Goal: Information Seeking & Learning: Learn about a topic

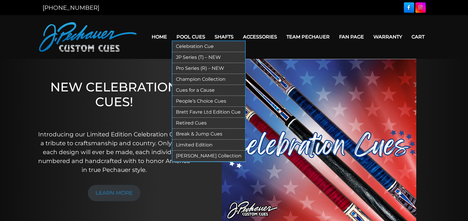
click at [179, 122] on link "Retired Cues" at bounding box center [208, 123] width 73 height 11
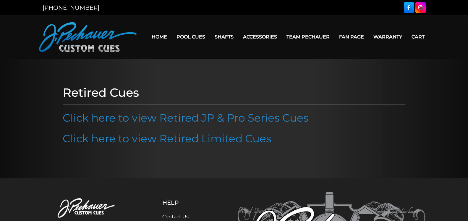
scroll to position [8, 0]
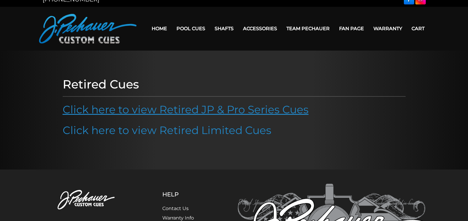
click at [260, 111] on link "Click here to view Retired JP & Pro Series Cues" at bounding box center [186, 109] width 246 height 13
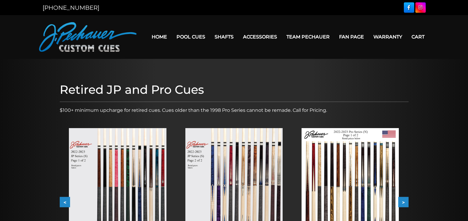
scroll to position [47, 0]
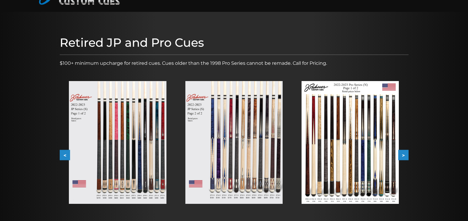
click at [405, 154] on button ">" at bounding box center [403, 155] width 10 height 10
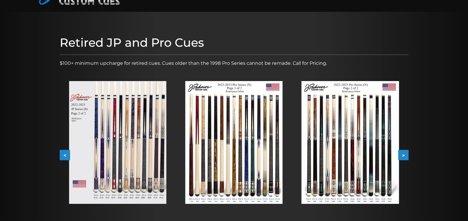
click at [405, 154] on button ">" at bounding box center [403, 155] width 10 height 10
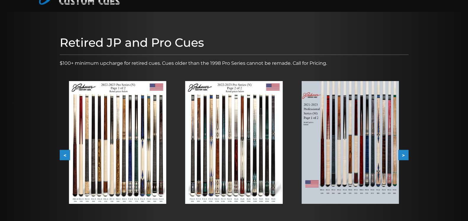
click at [405, 154] on button ">" at bounding box center [403, 155] width 10 height 10
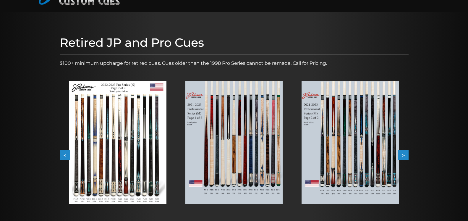
click at [405, 154] on button ">" at bounding box center [403, 155] width 10 height 10
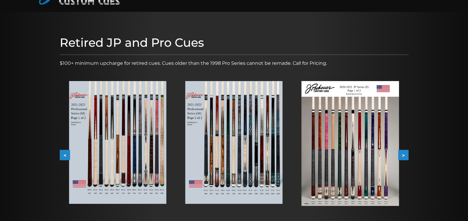
click at [405, 153] on button ">" at bounding box center [403, 155] width 10 height 10
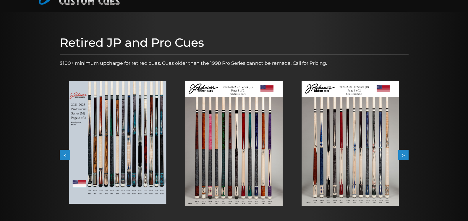
click at [405, 153] on button ">" at bounding box center [403, 155] width 10 height 10
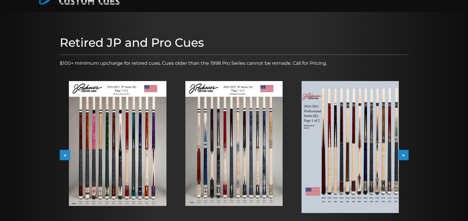
click at [406, 153] on button ">" at bounding box center [403, 155] width 10 height 10
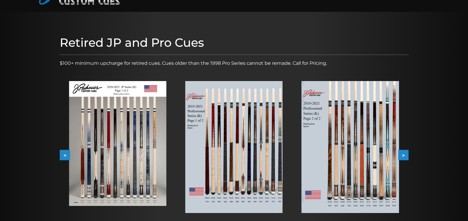
click at [406, 153] on button ">" at bounding box center [403, 155] width 10 height 10
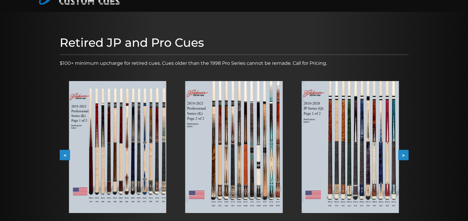
click at [355, 188] on img at bounding box center [350, 147] width 97 height 132
